Goal: Information Seeking & Learning: Learn about a topic

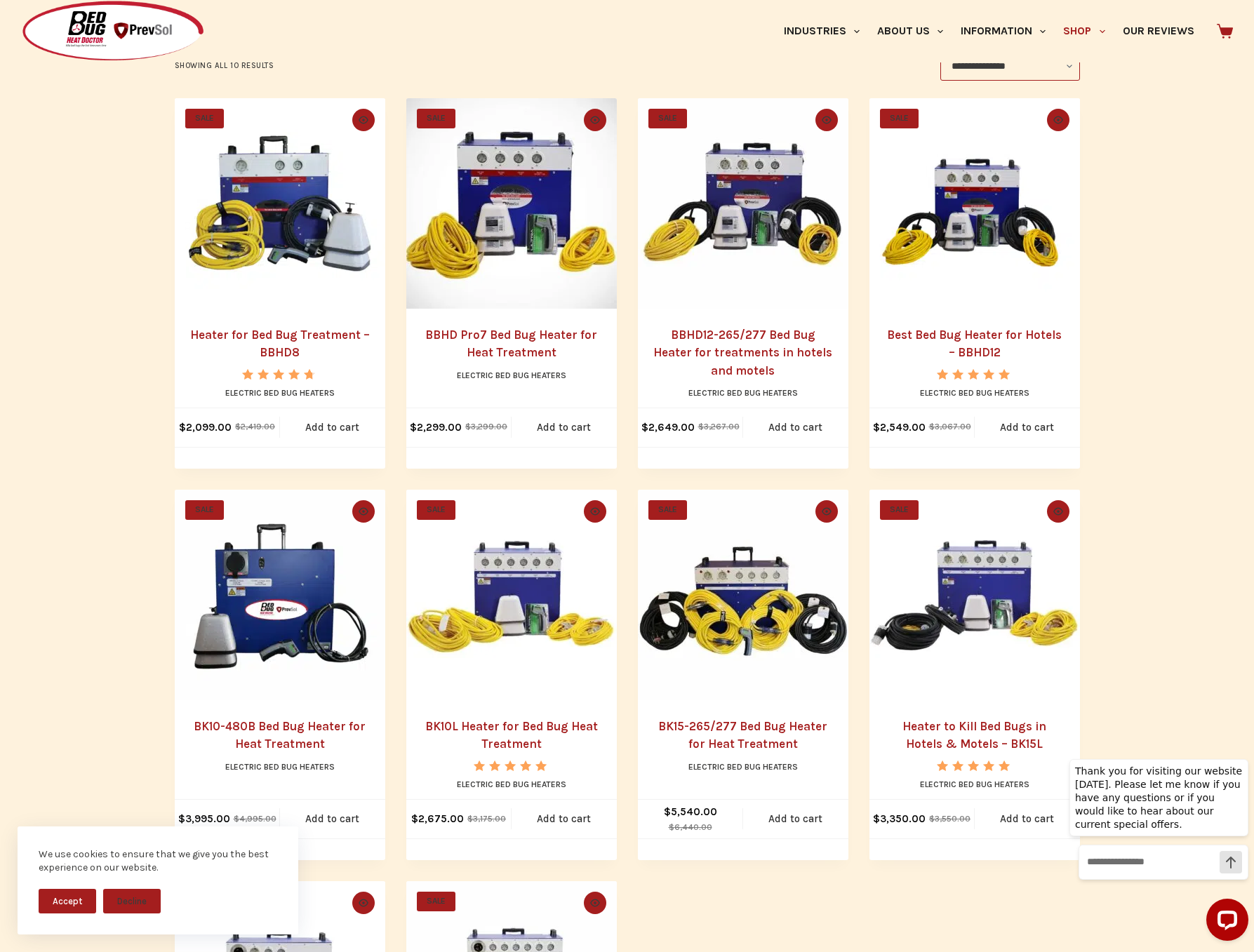
scroll to position [304, 0]
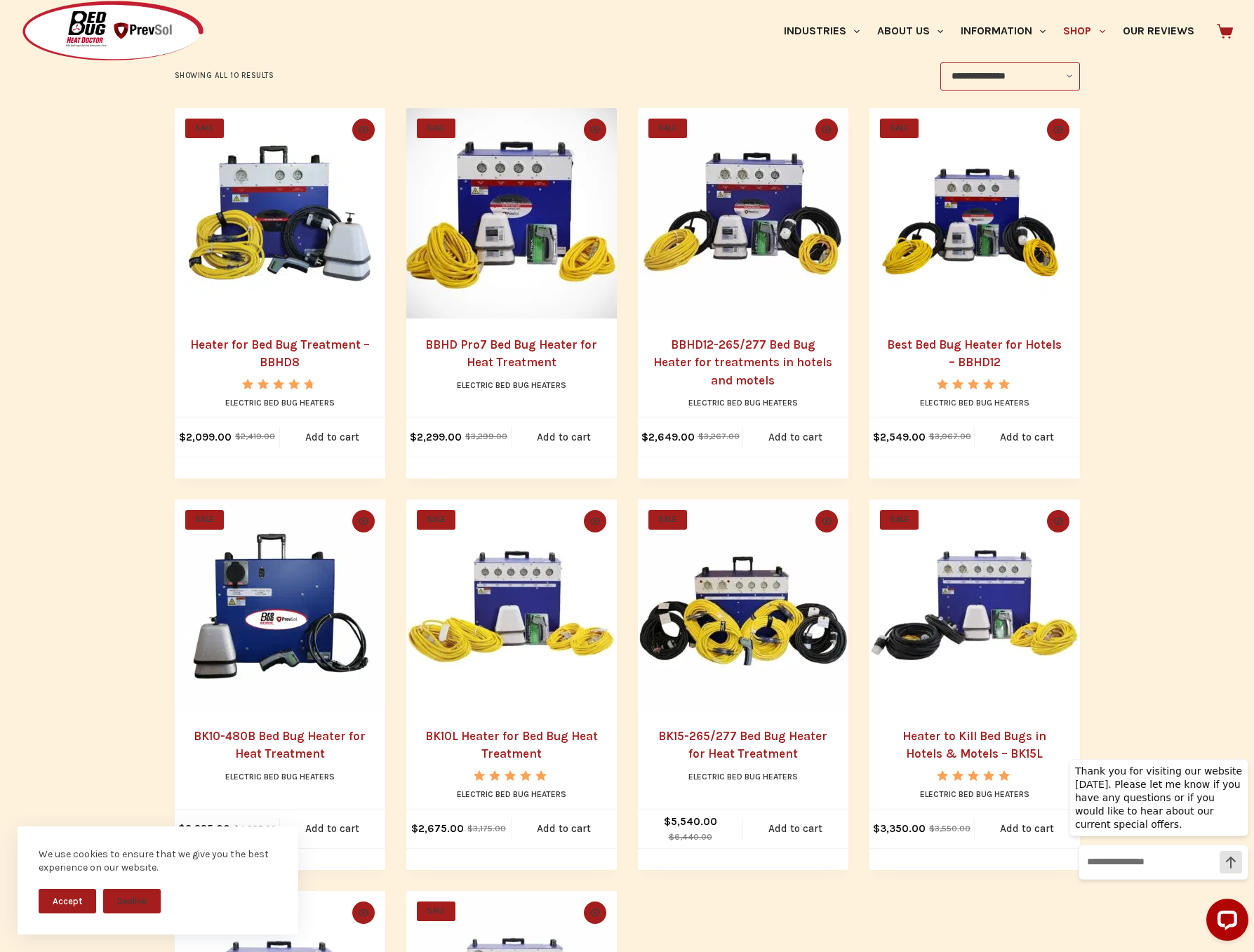
click at [751, 343] on link "BBHD12-265/277 Bed Bug Heater for treatments in hotels and motels" at bounding box center [743, 362] width 179 height 50
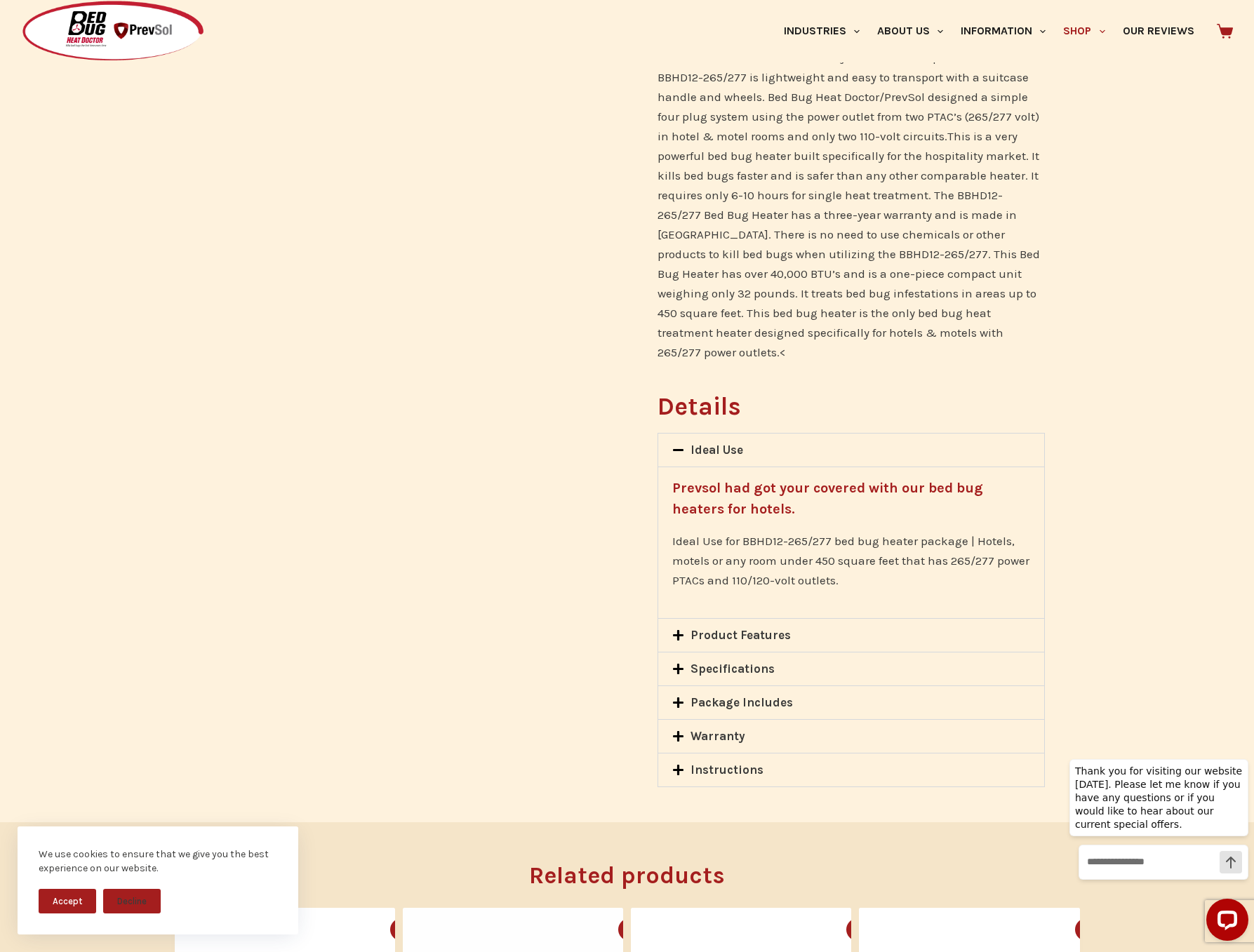
scroll to position [743, 0]
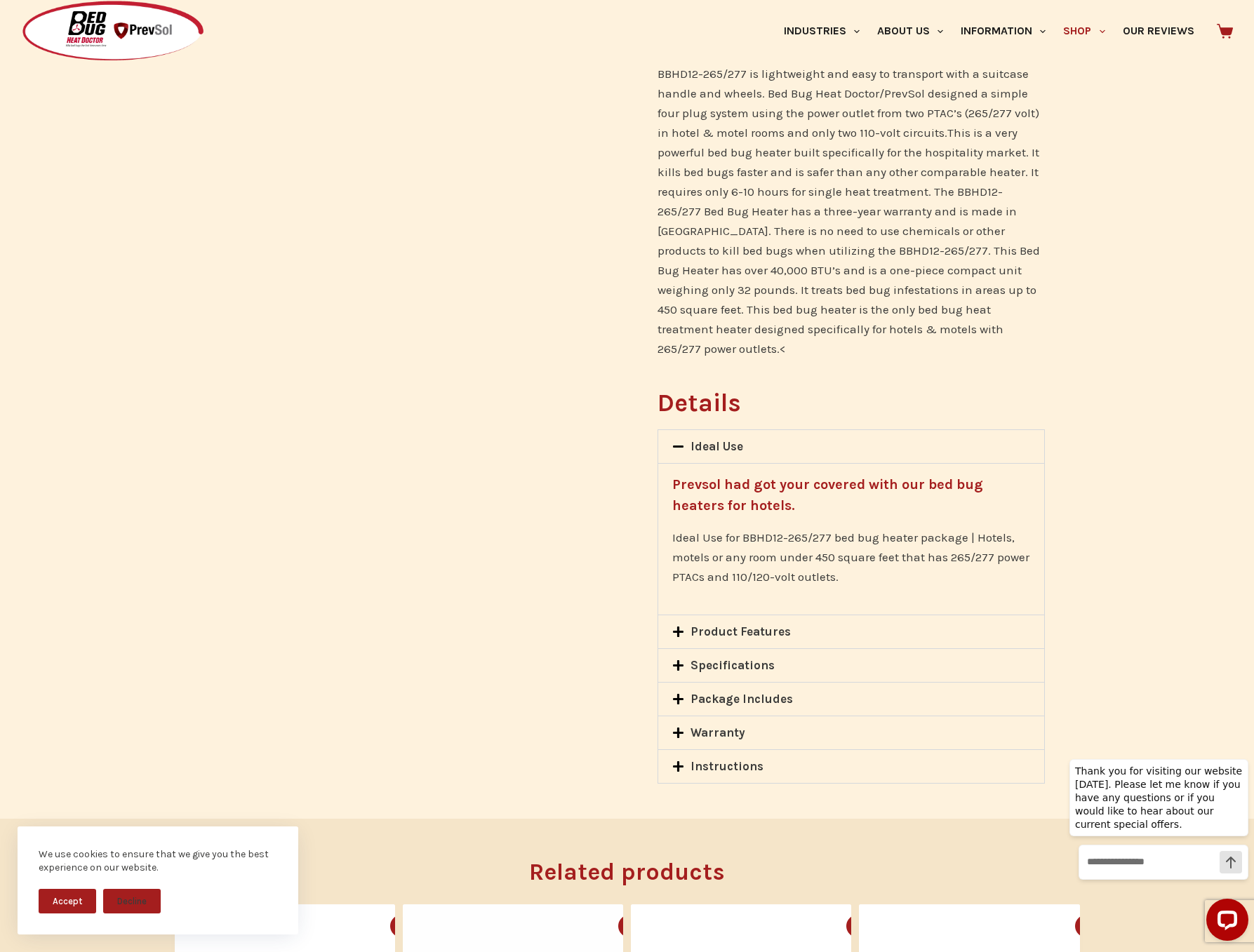
click at [678, 761] on icon at bounding box center [678, 766] width 11 height 11
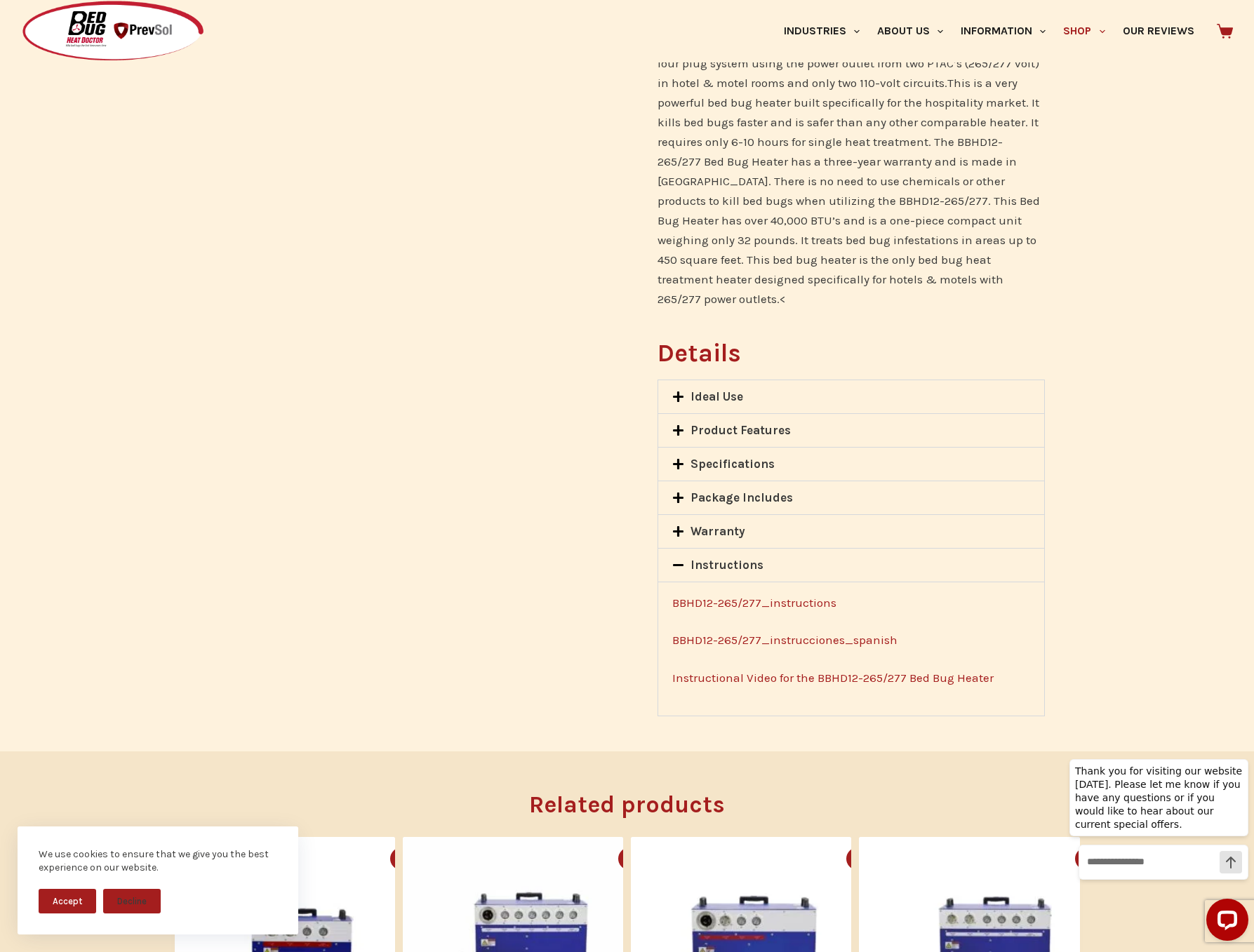
scroll to position [834, 0]
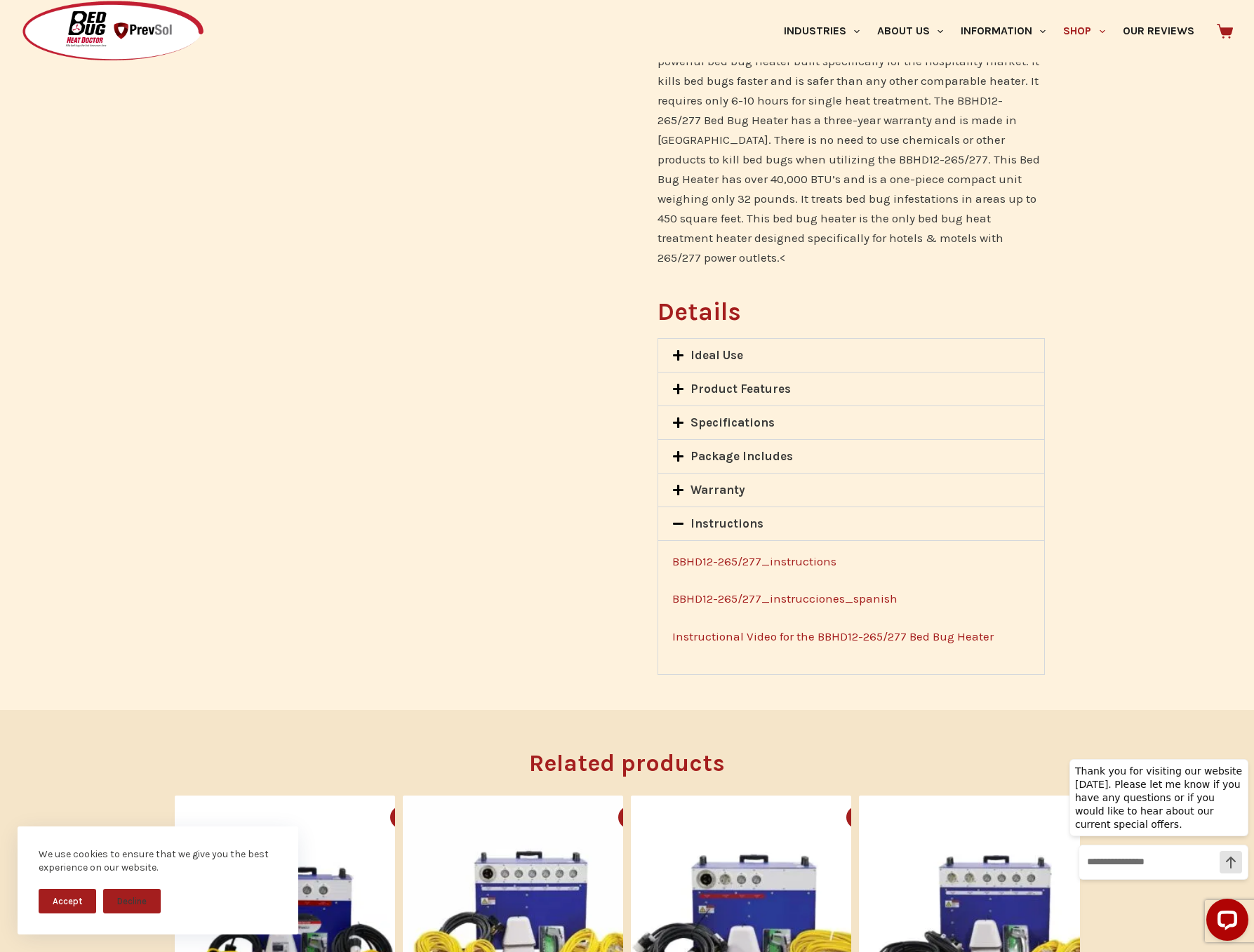
click at [726, 629] on link "Instructional Video for the BBHD12-265/277 Bed Bug Heater" at bounding box center [833, 636] width 321 height 14
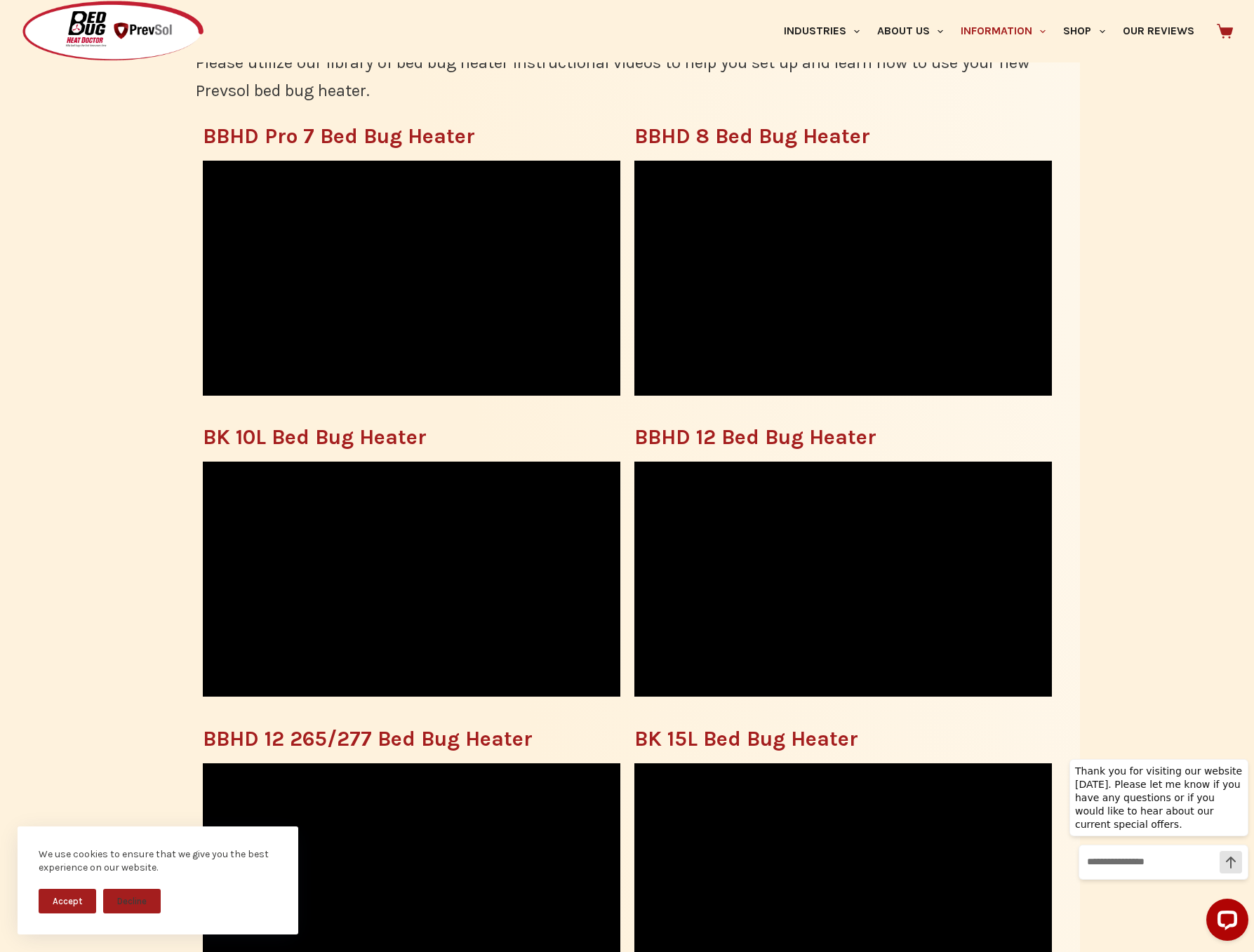
scroll to position [379, 0]
